Goal: Task Accomplishment & Management: Use online tool/utility

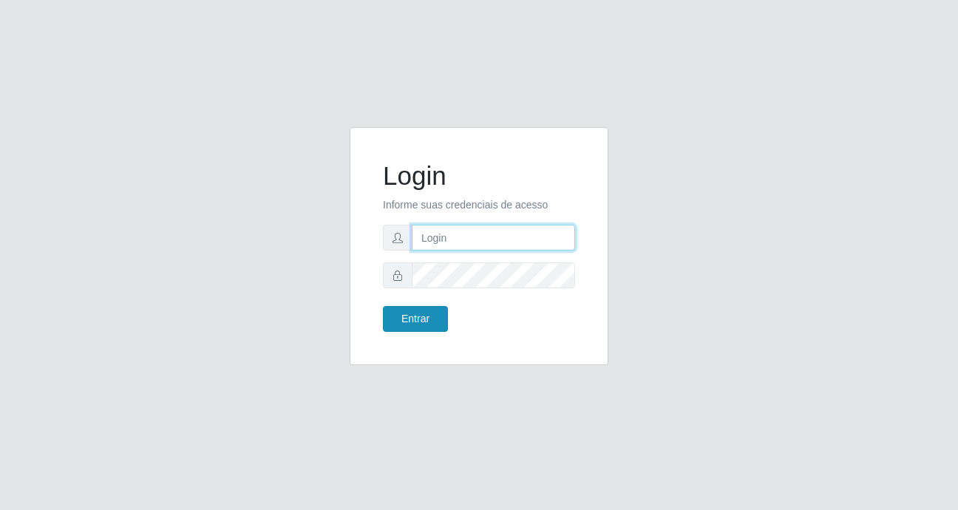
type input "Fabiana@b9"
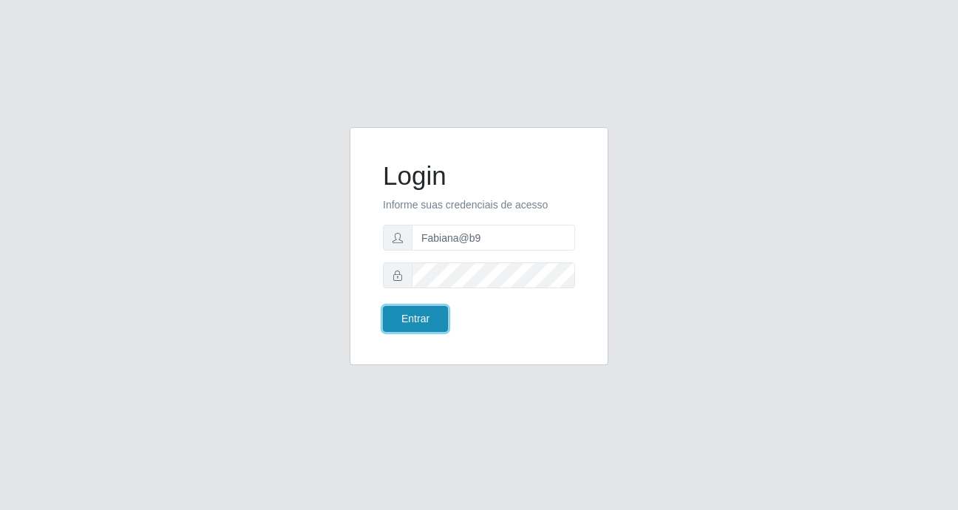
click at [431, 317] on button "Entrar" at bounding box center [415, 319] width 65 height 26
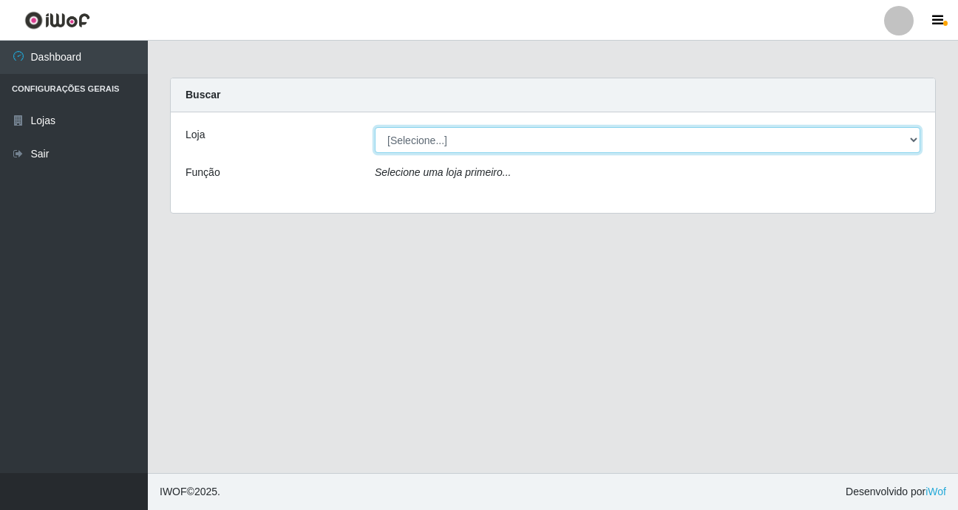
click at [865, 142] on select "[Selecione...] Bemais Supermercados - B9 Bessa" at bounding box center [647, 140] width 545 height 26
select select "410"
click at [375, 127] on select "[Selecione...] Bemais Supermercados - B9 Bessa" at bounding box center [647, 140] width 545 height 26
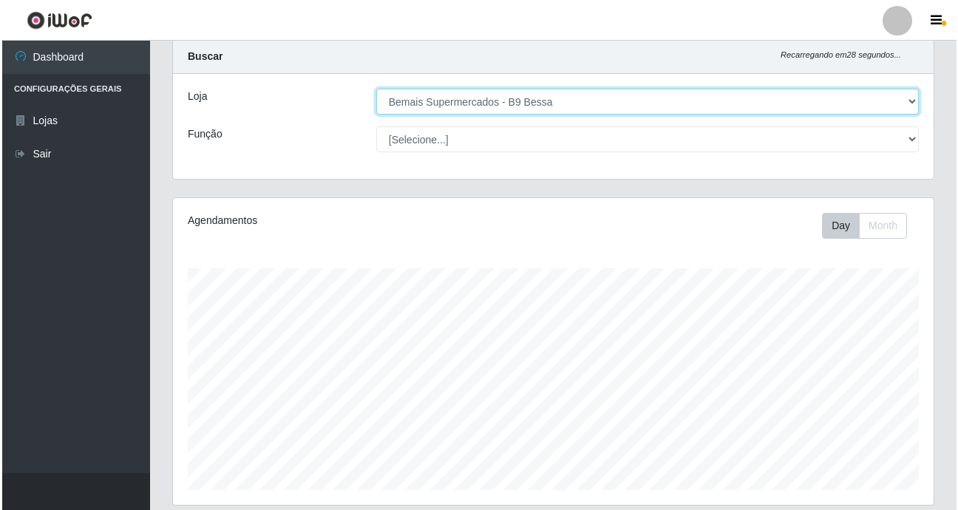
scroll to position [285, 0]
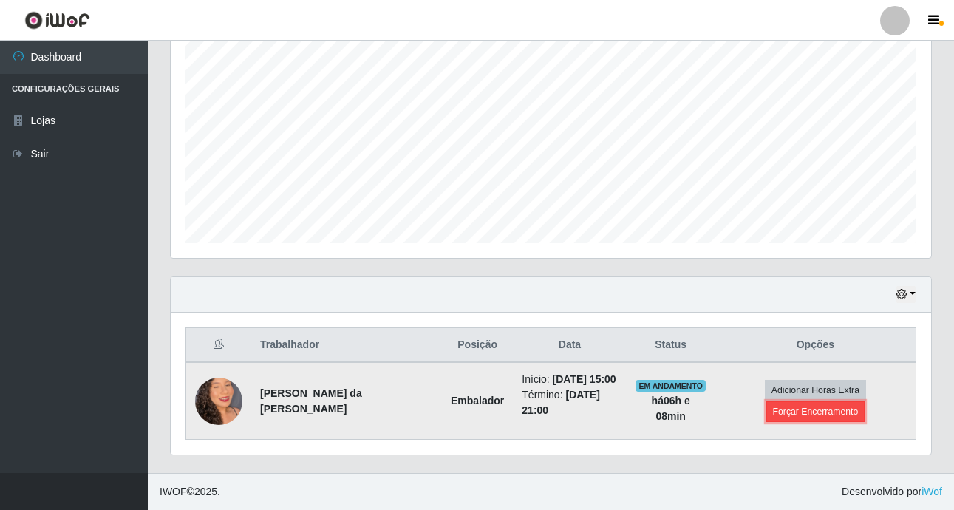
click at [803, 410] on button "Forçar Encerramento" at bounding box center [815, 411] width 99 height 21
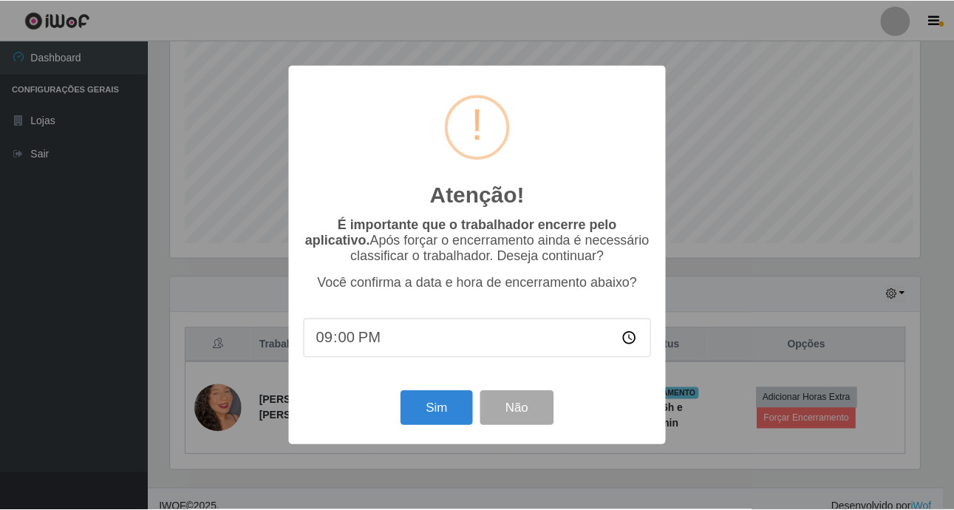
scroll to position [307, 753]
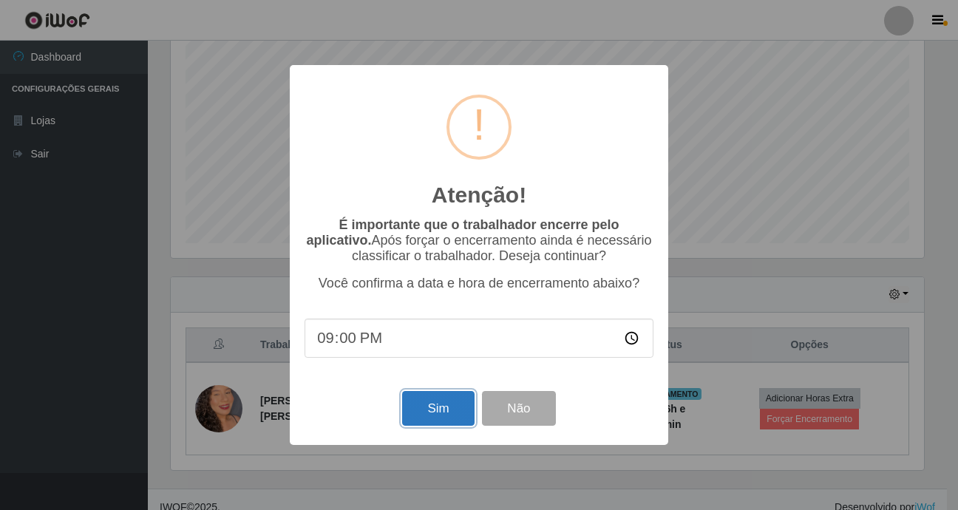
click at [424, 407] on button "Sim" at bounding box center [438, 408] width 72 height 35
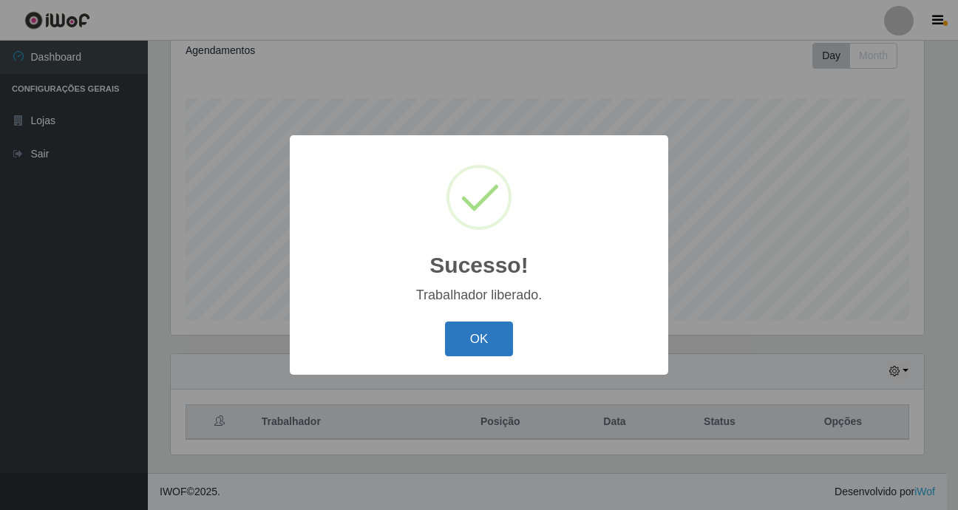
click at [466, 333] on button "OK" at bounding box center [479, 338] width 69 height 35
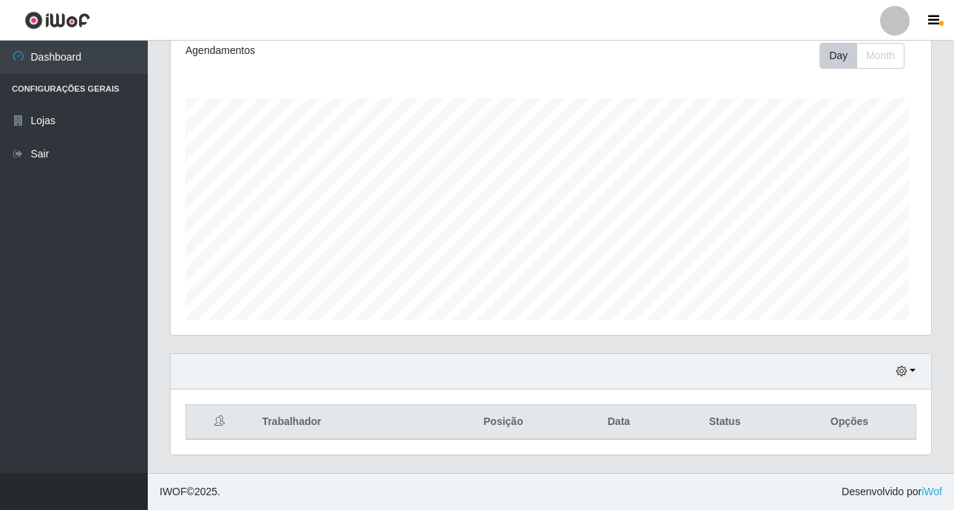
scroll to position [307, 760]
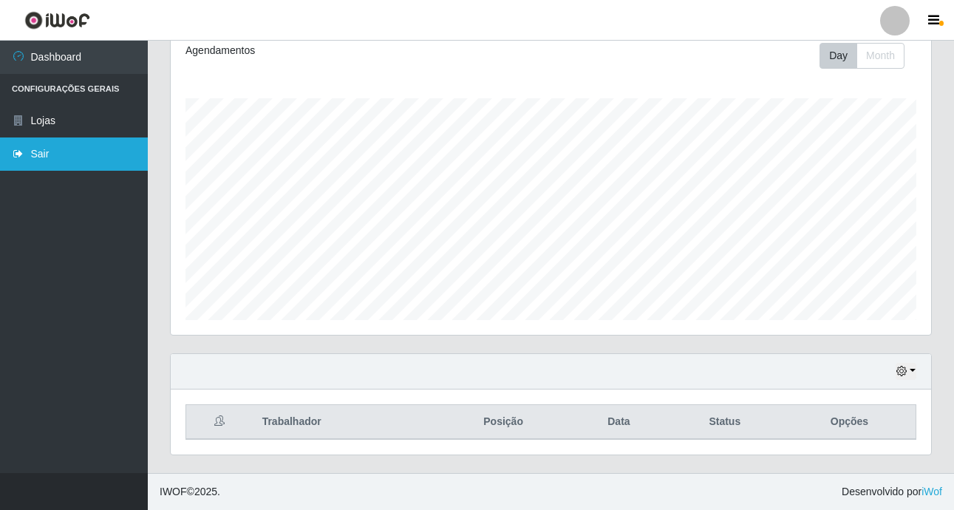
click at [60, 156] on link "Sair" at bounding box center [74, 153] width 148 height 33
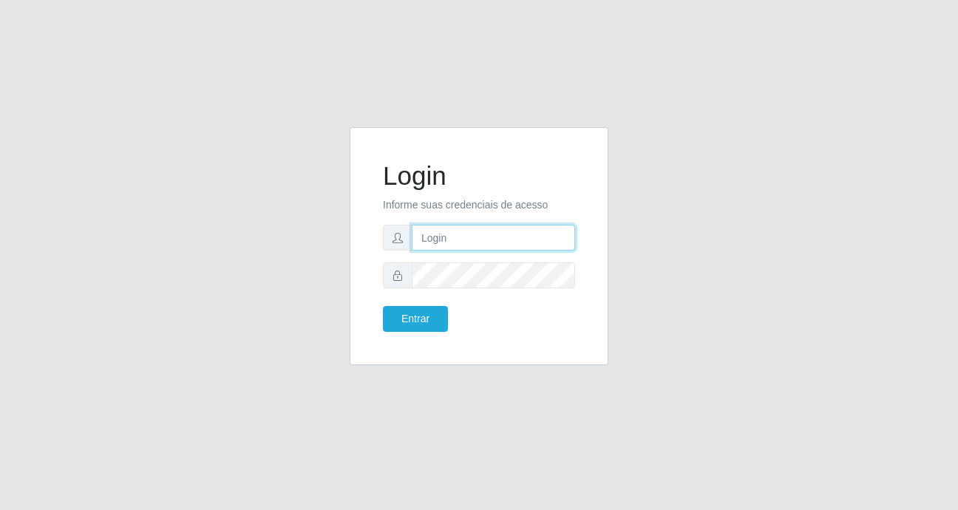
type input "Fabiana@b9"
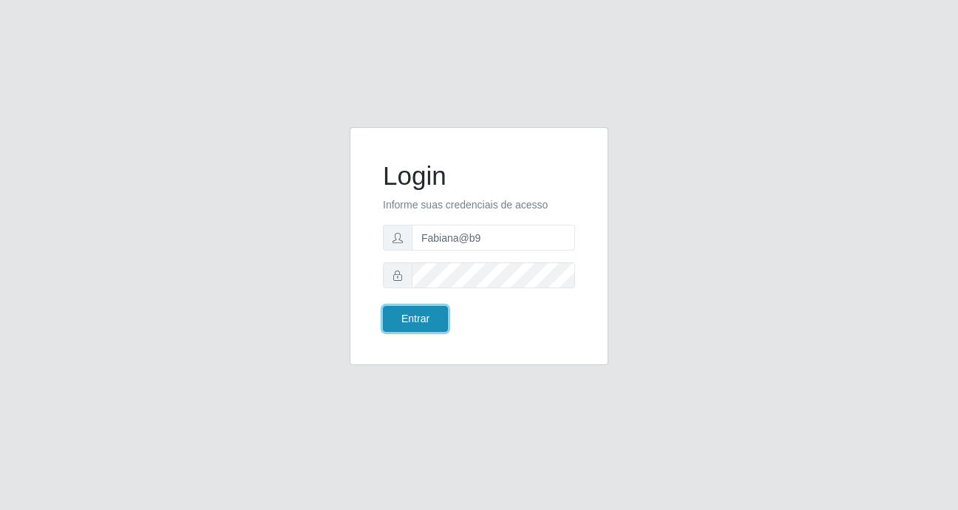
click at [415, 308] on button "Entrar" at bounding box center [415, 319] width 65 height 26
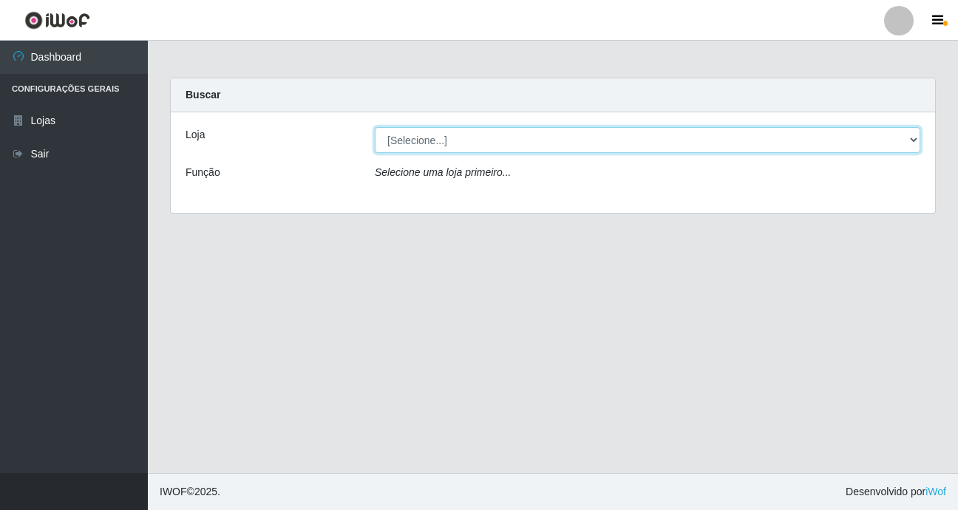
click at [546, 136] on select "[Selecione...] Bemais Supermercados - B9 Bessa" at bounding box center [647, 140] width 545 height 26
select select "410"
click at [375, 127] on select "[Selecione...] Bemais Supermercados - B9 Bessa" at bounding box center [647, 140] width 545 height 26
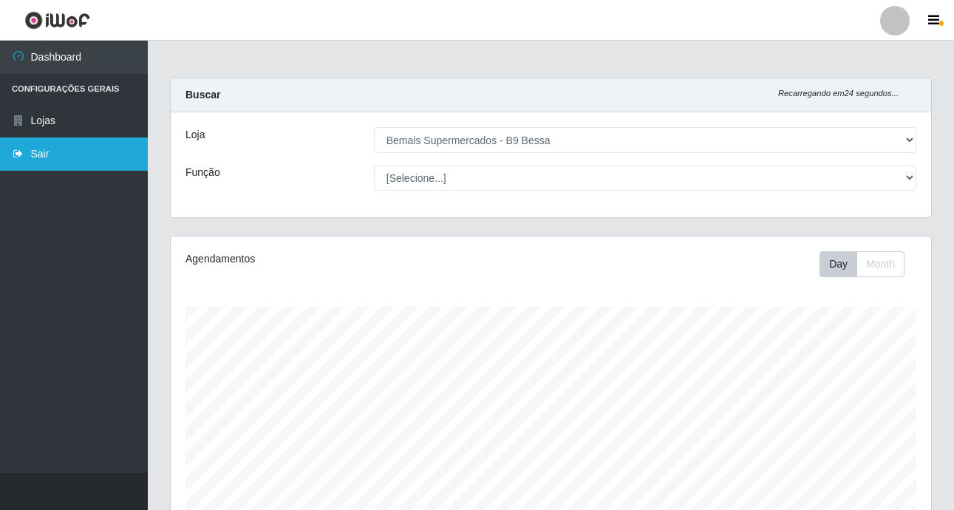
click at [39, 149] on link "Sair" at bounding box center [74, 153] width 148 height 33
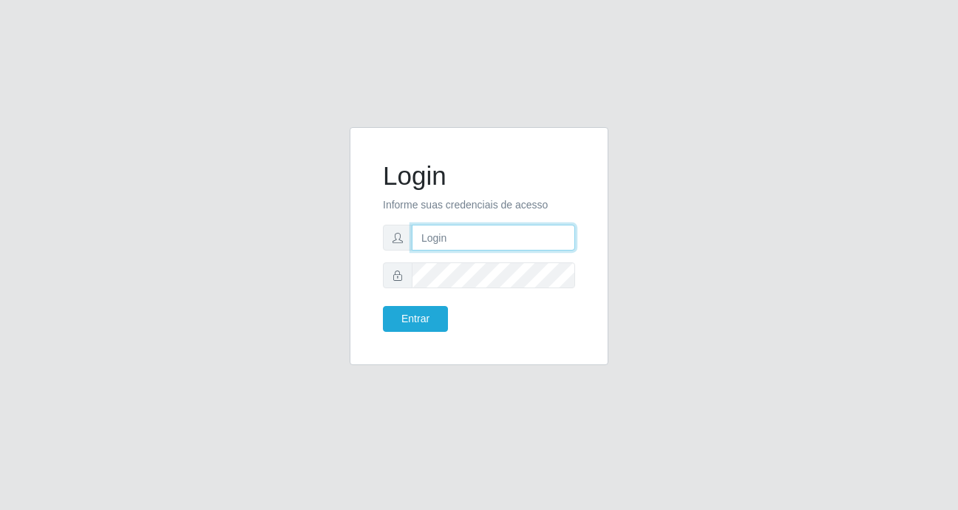
type input "Fabiana@b9"
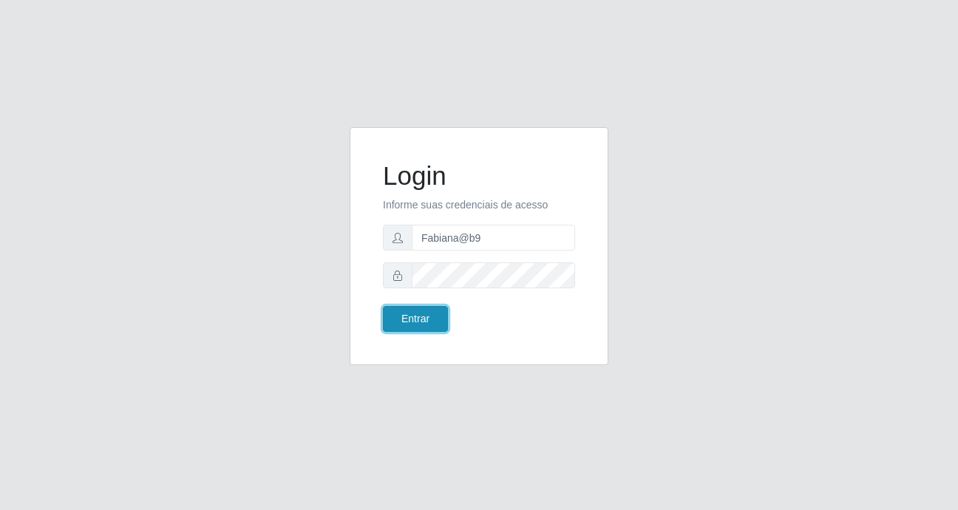
click at [421, 309] on button "Entrar" at bounding box center [415, 319] width 65 height 26
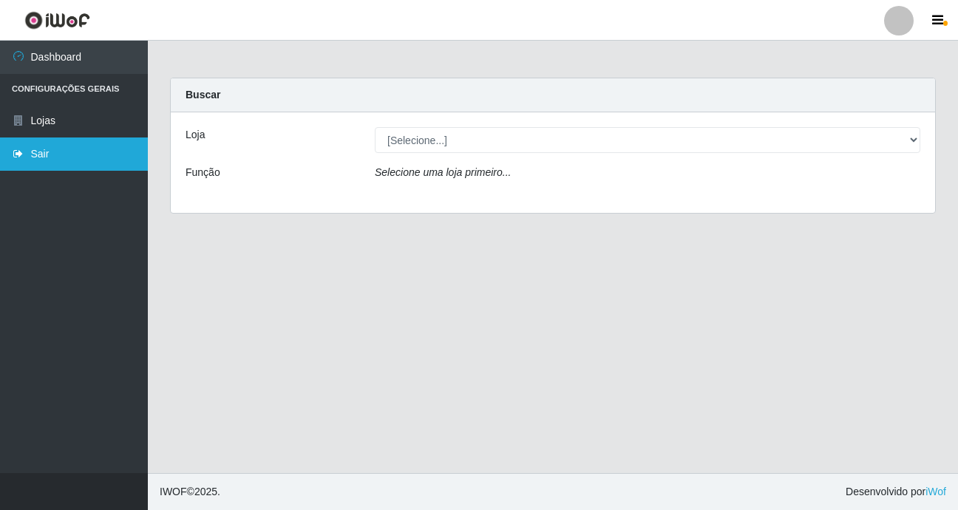
click at [59, 151] on link "Sair" at bounding box center [74, 153] width 148 height 33
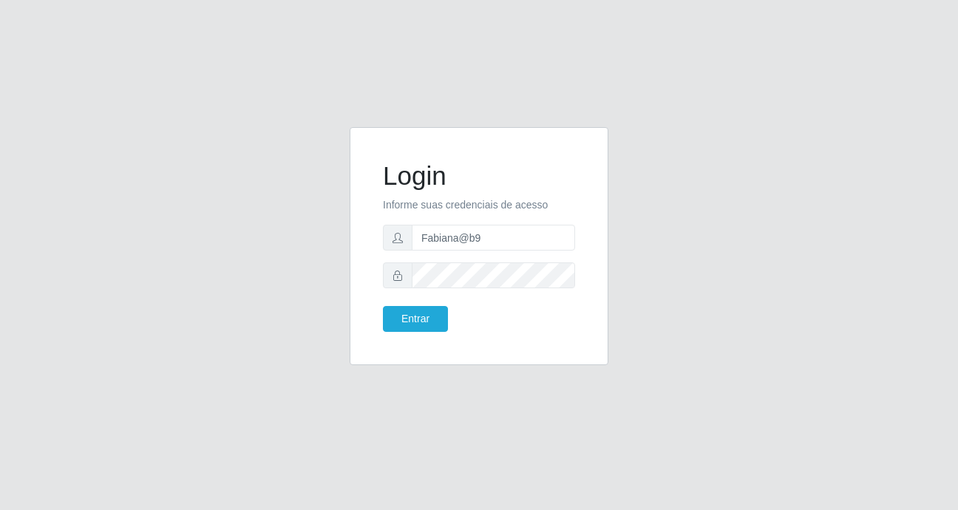
drag, startPoint x: 599, startPoint y: 411, endPoint x: 488, endPoint y: 365, distance: 120.6
click at [487, 369] on div "Login Informe suas credenciais de acesso Fabiana@b9 Entrar" at bounding box center [478, 255] width 281 height 256
drag, startPoint x: 514, startPoint y: 232, endPoint x: 447, endPoint y: 380, distance: 162.4
click at [447, 380] on div "Login Informe suas credenciais de acesso Fabiana@b9 Entrar" at bounding box center [478, 255] width 281 height 256
click at [496, 222] on form "Login Informe suas credenciais de acesso Fabiana@b9 Entrar" at bounding box center [479, 245] width 192 height 171
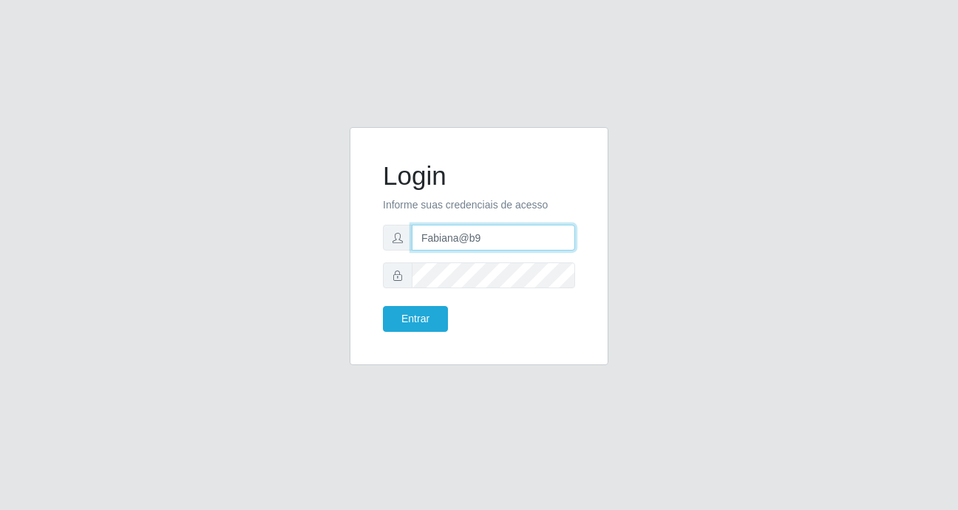
click at [482, 236] on input "Fabiana@b9" at bounding box center [493, 238] width 163 height 26
drag, startPoint x: 527, startPoint y: 239, endPoint x: 449, endPoint y: 372, distance: 154.0
click at [446, 417] on div "Login Informe suas credenciais de acesso Fabiana@b9 Entrar" at bounding box center [479, 255] width 958 height 510
click at [520, 235] on input "Fabiana@b9" at bounding box center [493, 238] width 163 height 26
click at [497, 231] on input "Fabiana@b9" at bounding box center [493, 238] width 163 height 26
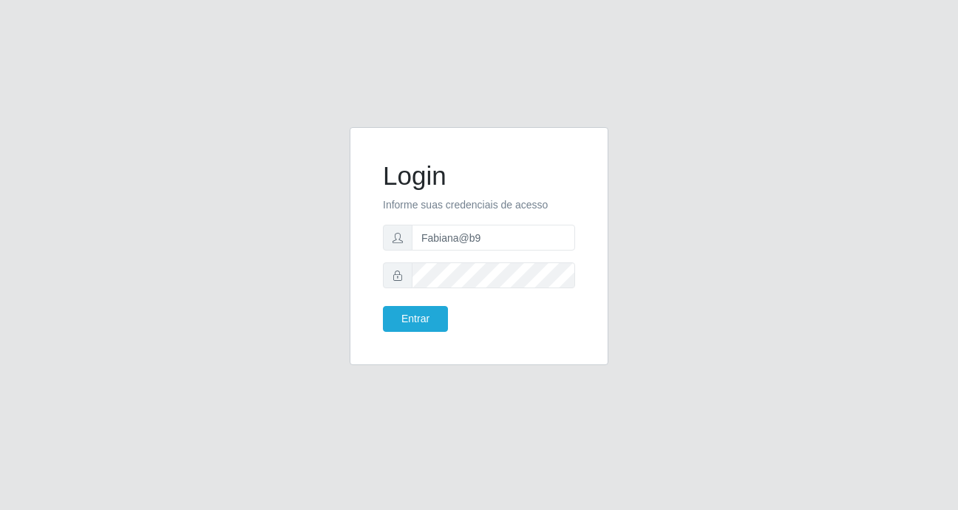
click at [655, 265] on div "Login Informe suas credenciais de acesso Fabiana@b9 Entrar" at bounding box center [479, 255] width 842 height 256
click at [525, 235] on input "Fabiana@b9" at bounding box center [493, 238] width 163 height 26
type input "F"
click at [429, 242] on input "text" at bounding box center [493, 238] width 163 height 26
type input "F"
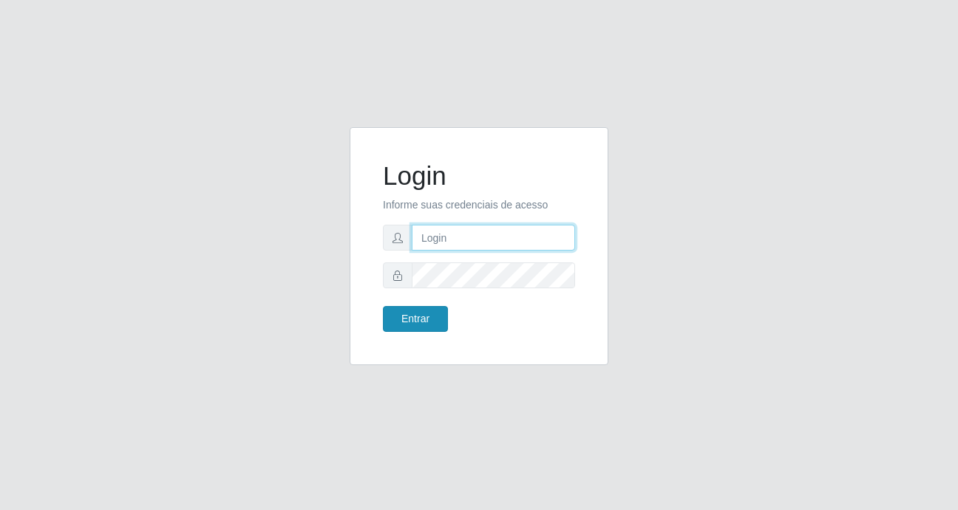
type input "Fabiana@b9"
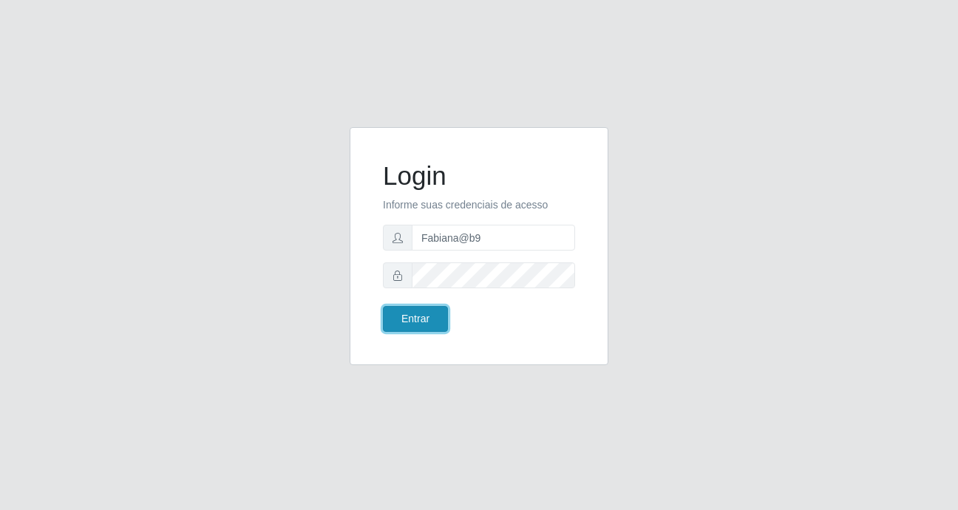
click at [431, 315] on button "Entrar" at bounding box center [415, 319] width 65 height 26
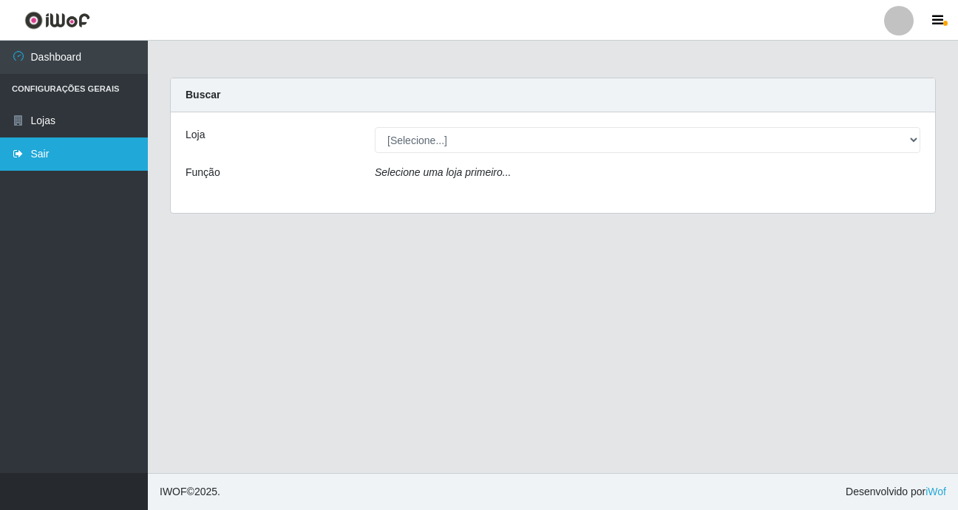
click at [48, 154] on link "Sair" at bounding box center [74, 153] width 148 height 33
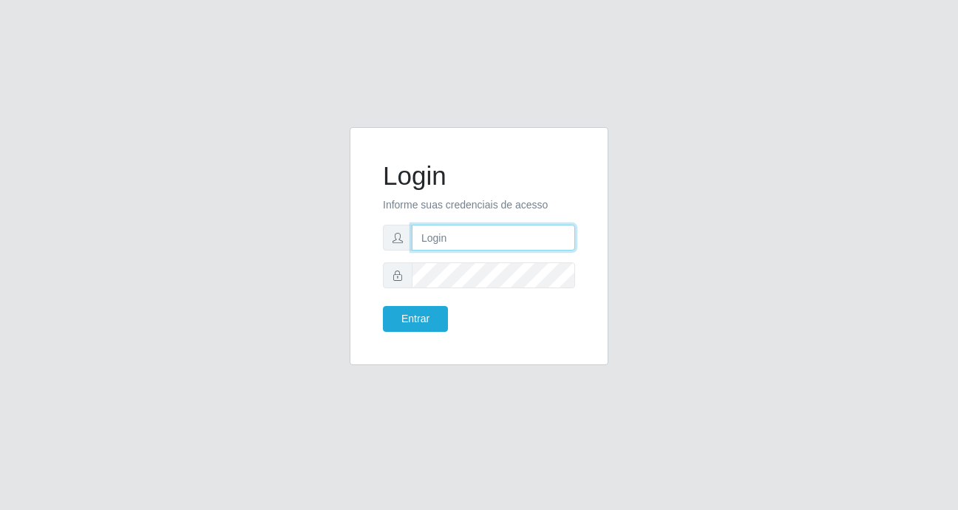
type input "Fabiana@b9"
click at [546, 236] on input "Fabiana@b9" at bounding box center [493, 238] width 163 height 26
